Goal: Task Accomplishment & Management: Complete application form

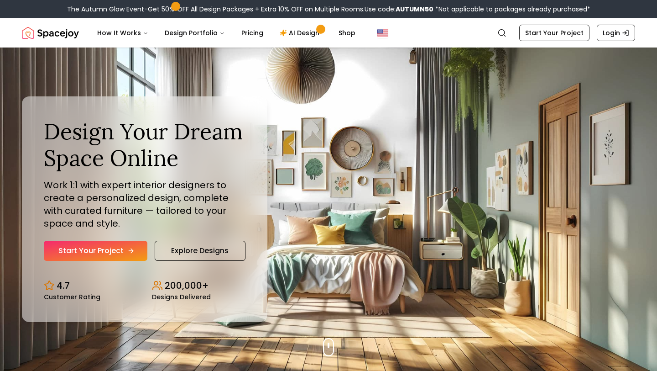
click at [136, 256] on link "Start Your Project" at bounding box center [96, 250] width 104 height 20
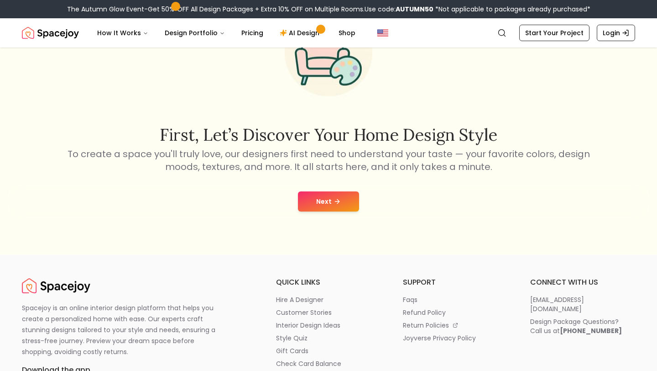
scroll to position [88, 0]
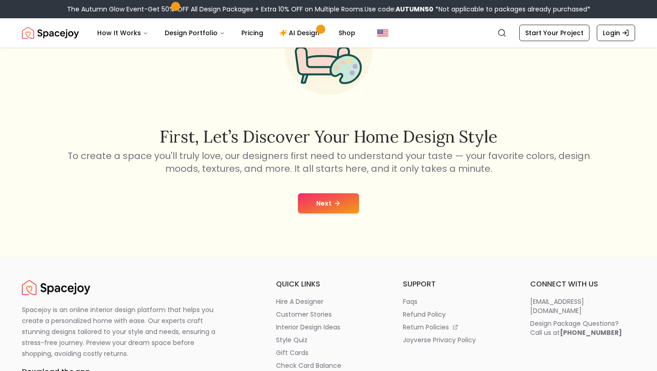
click at [336, 204] on icon at bounding box center [337, 202] width 7 height 7
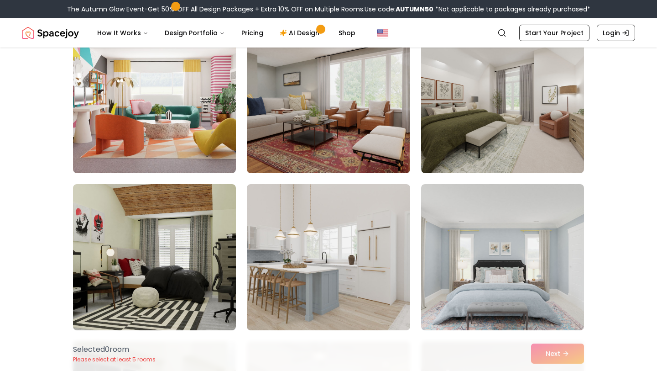
scroll to position [1043, 0]
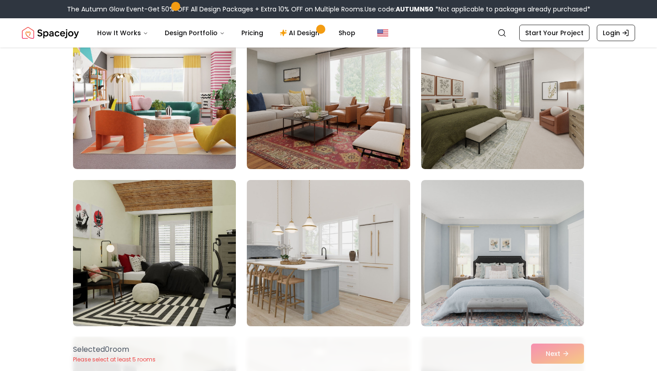
click at [335, 265] on img at bounding box center [328, 252] width 171 height 153
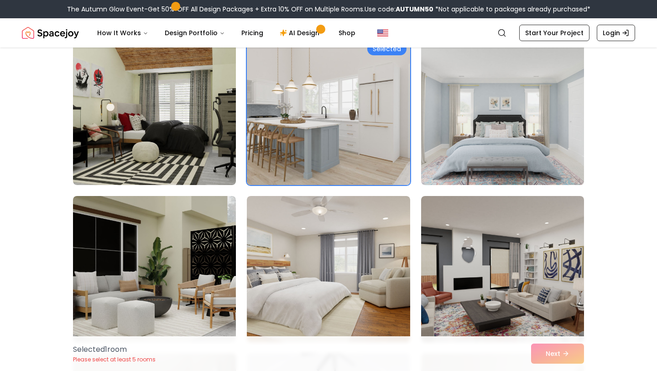
scroll to position [1188, 0]
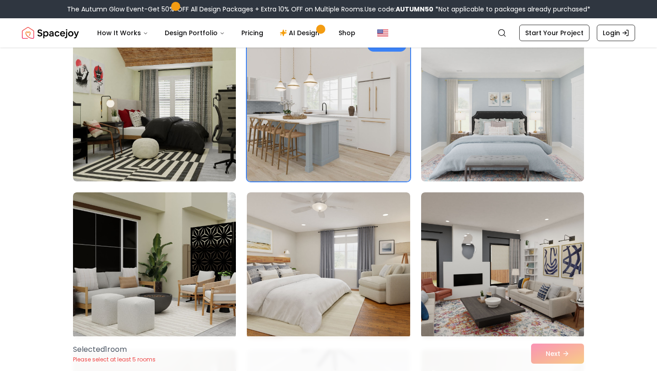
click at [460, 166] on img at bounding box center [502, 107] width 171 height 153
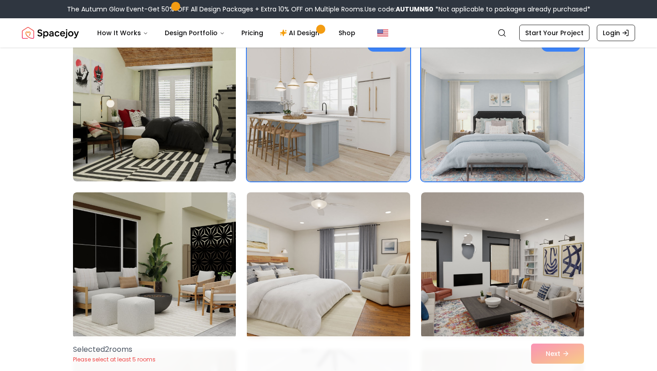
scroll to position [1192, 0]
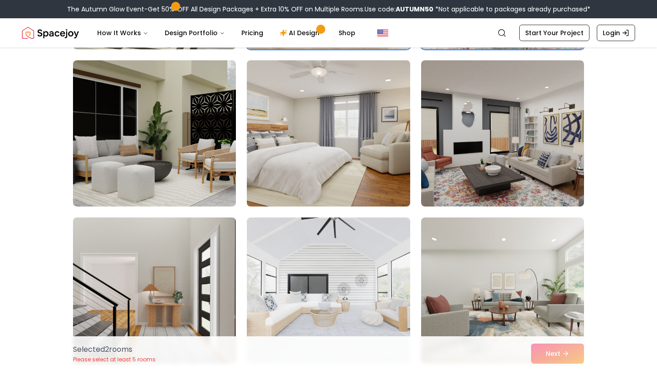
click at [372, 175] on img at bounding box center [328, 133] width 171 height 153
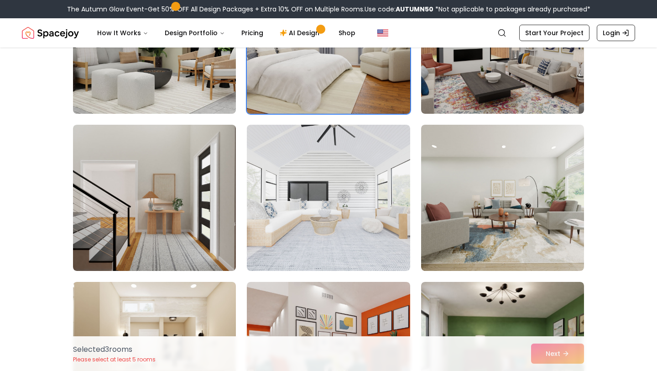
scroll to position [1414, 0]
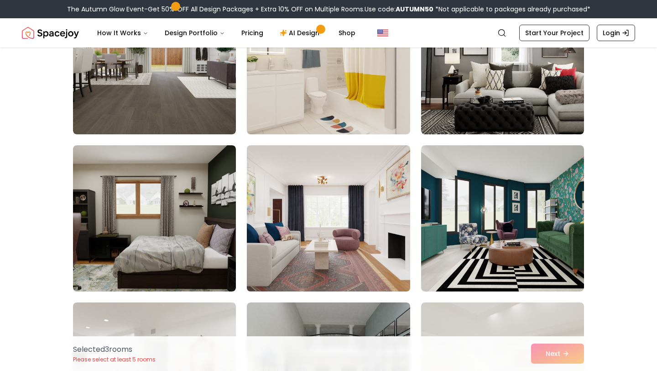
click at [339, 214] on img at bounding box center [328, 217] width 171 height 153
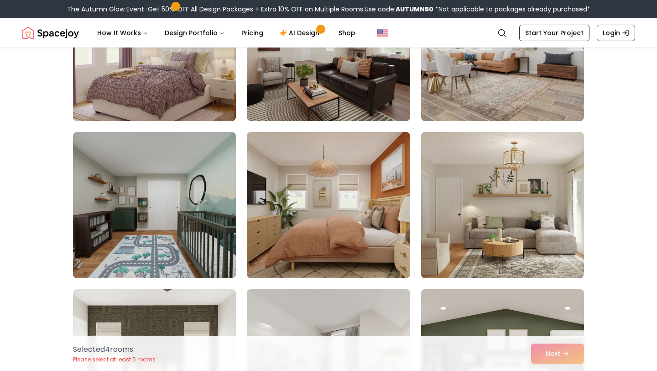
scroll to position [3446, 0]
